Goal: Find specific page/section: Find specific page/section

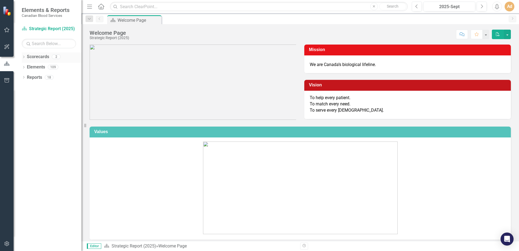
click at [23, 56] on icon "Dropdown" at bounding box center [24, 57] width 4 height 3
click at [38, 65] on link "Strategic Report (2025)" at bounding box center [56, 67] width 52 height 6
click at [49, 66] on link "Strategic Report (2025)" at bounding box center [56, 67] width 52 height 6
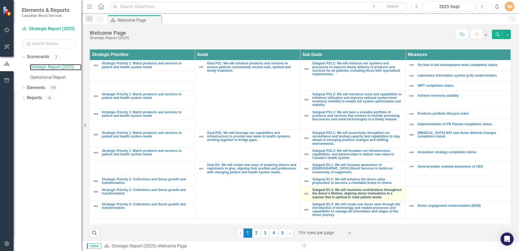
scroll to position [199, 0]
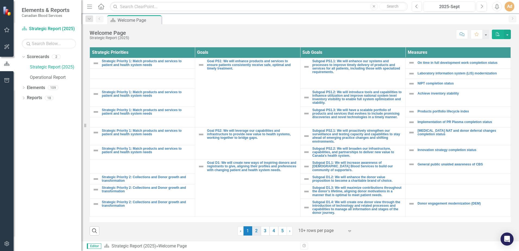
click at [253, 231] on link "2" at bounding box center [256, 230] width 9 height 9
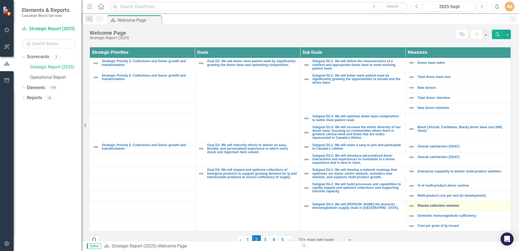
click at [431, 205] on link "Plasma collection volumes" at bounding box center [462, 206] width 90 height 4
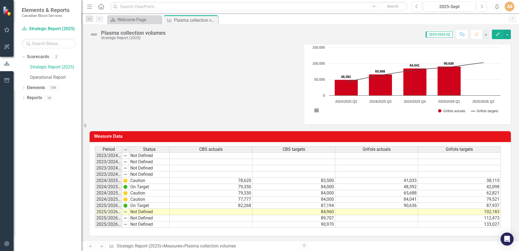
scroll to position [210, 0]
drag, startPoint x: 128, startPoint y: 150, endPoint x: 136, endPoint y: 150, distance: 7.9
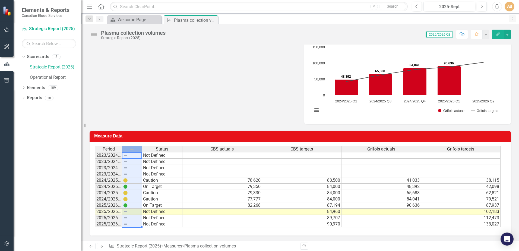
click at [135, 150] on div at bounding box center [132, 149] width 20 height 6
drag, startPoint x: 121, startPoint y: 149, endPoint x: 127, endPoint y: 150, distance: 6.2
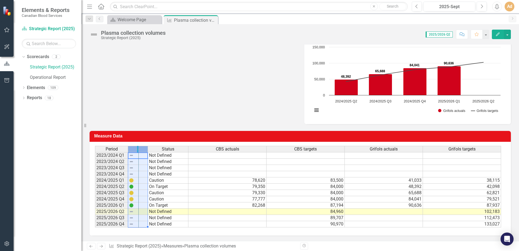
drag, startPoint x: 147, startPoint y: 148, endPoint x: 138, endPoint y: 148, distance: 9.2
